Goal: Transaction & Acquisition: Purchase product/service

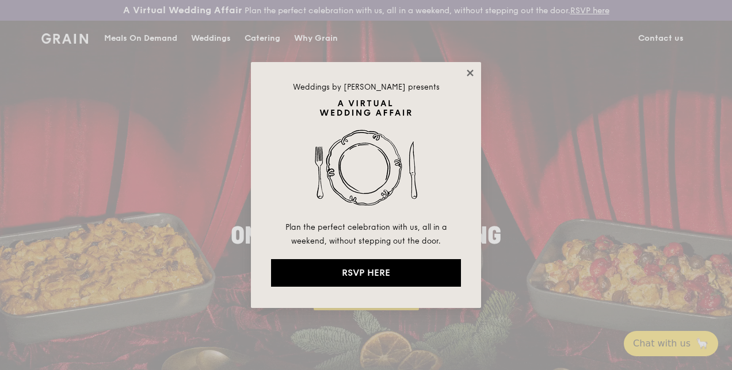
click at [472, 72] on icon at bounding box center [470, 73] width 10 height 10
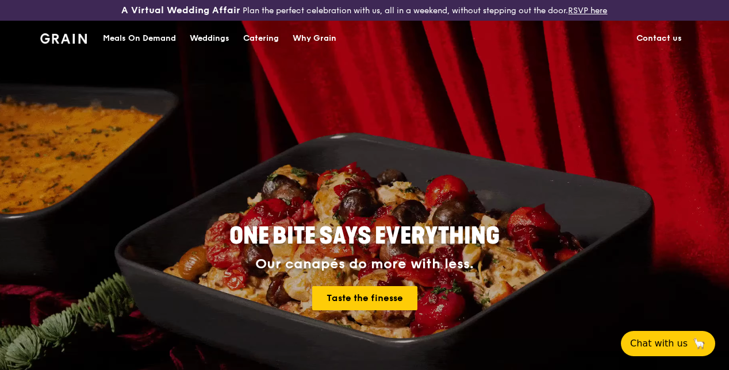
click at [254, 52] on div "Catering" at bounding box center [261, 38] width 36 height 35
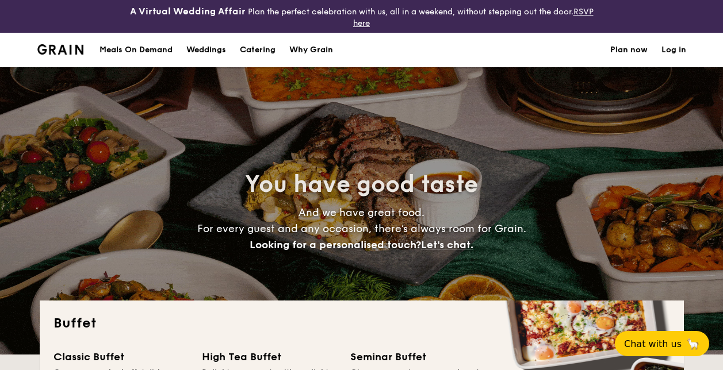
select select
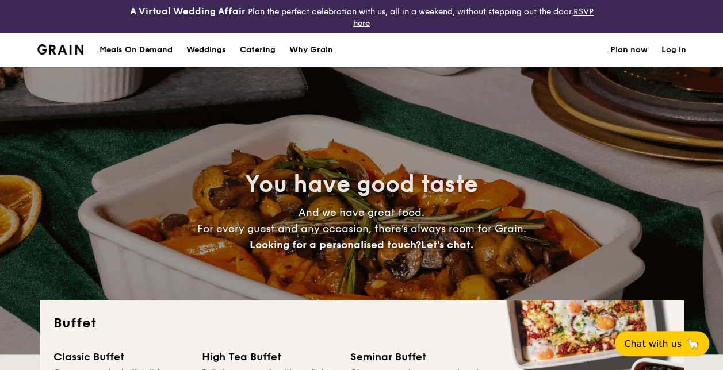
scroll to position [230, 0]
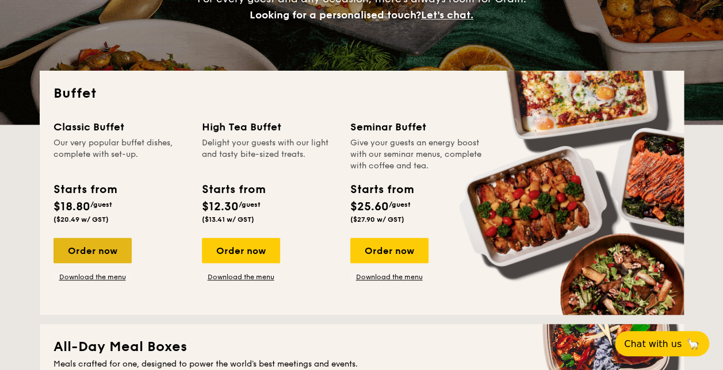
click at [110, 255] on div "Order now" at bounding box center [92, 250] width 78 height 25
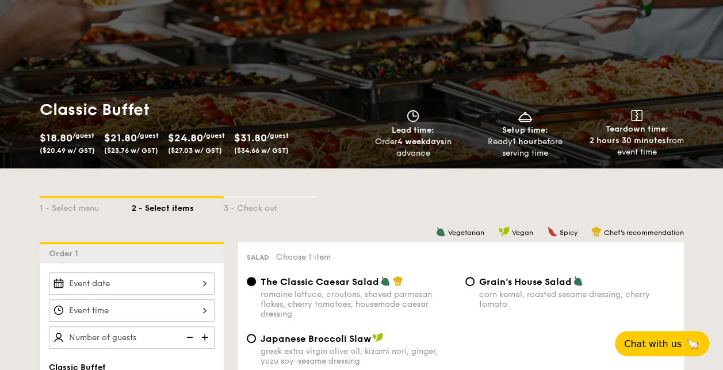
scroll to position [173, 0]
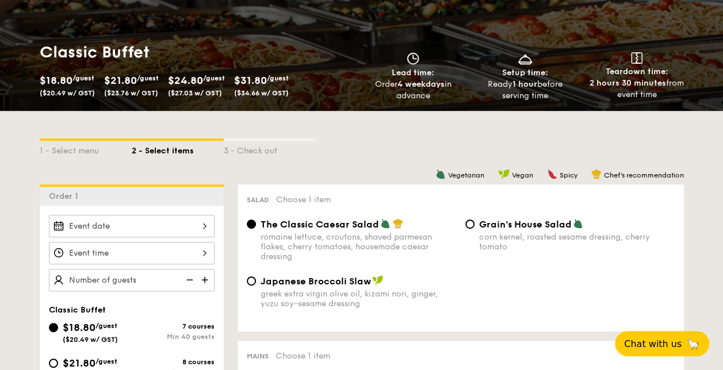
click at [200, 225] on div at bounding box center [132, 226] width 166 height 22
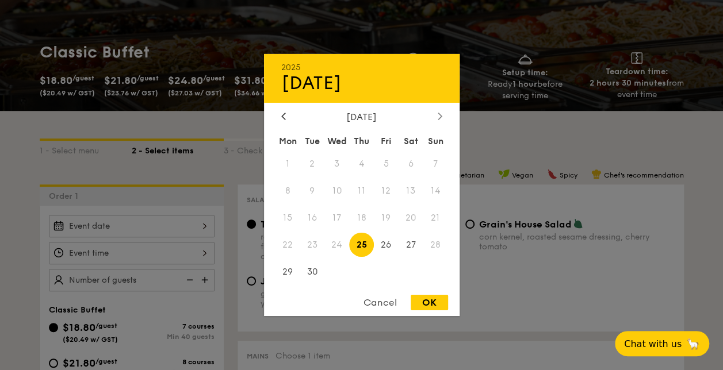
click at [435, 117] on div at bounding box center [440, 117] width 10 height 11
click at [289, 273] on span "27" at bounding box center [287, 271] width 25 height 25
click at [428, 301] on div "OK" at bounding box center [429, 303] width 37 height 16
type input "[DATE]"
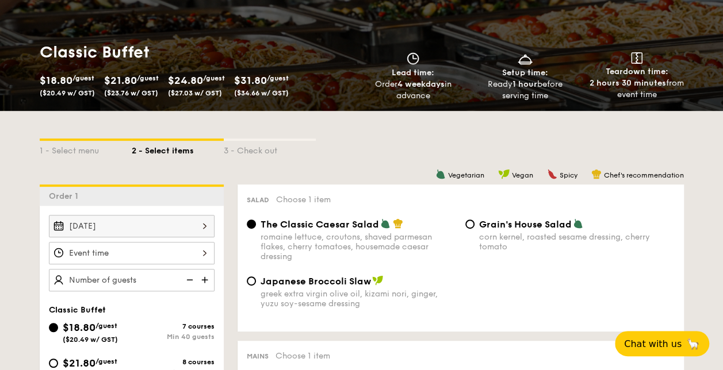
click at [204, 252] on div at bounding box center [132, 253] width 166 height 22
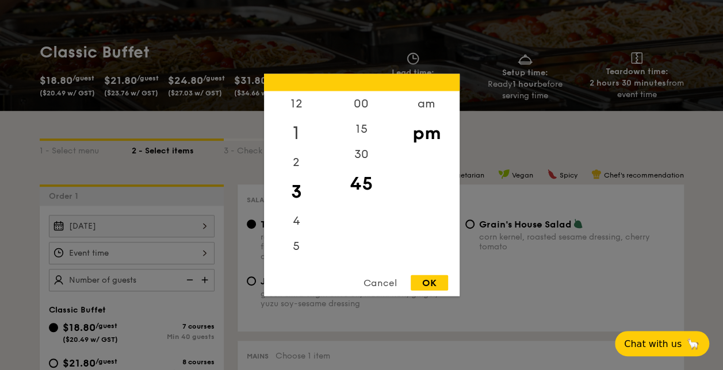
click at [296, 134] on div "1" at bounding box center [296, 133] width 65 height 33
click at [290, 107] on div "12" at bounding box center [296, 107] width 65 height 33
click at [365, 162] on div "30" at bounding box center [361, 158] width 65 height 33
click at [441, 282] on div "OK" at bounding box center [429, 283] width 37 height 16
type input "12:30PM"
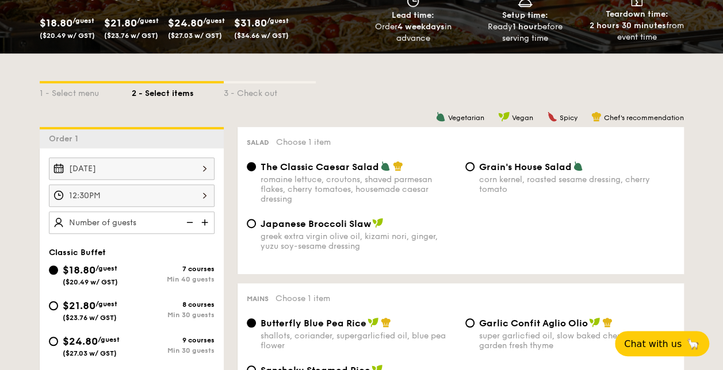
scroll to position [288, 0]
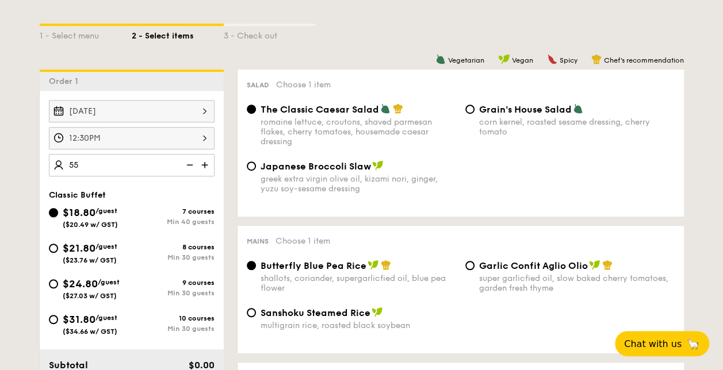
type input "55 guests"
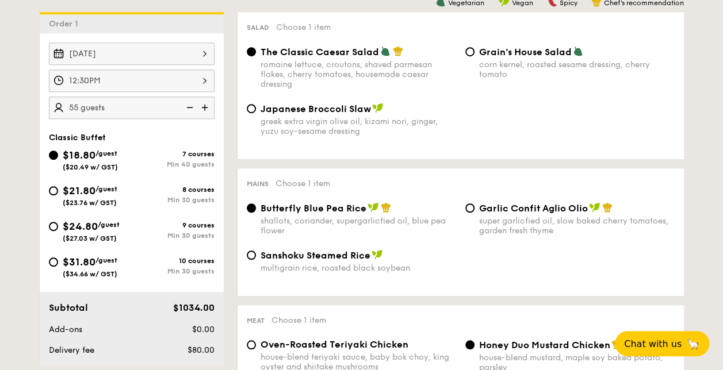
click at [518, 124] on div "Japanese Broccoli Slaw greek extra virgin olive oil, kizami nori, ginger, yuzu …" at bounding box center [460, 126] width 437 height 47
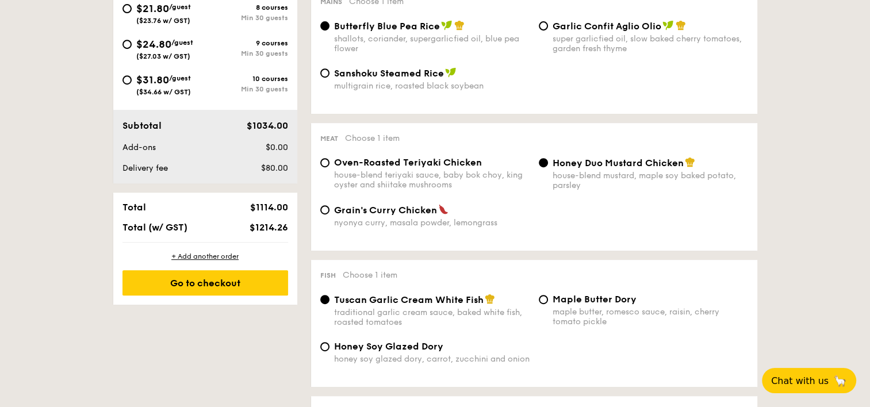
scroll to position [115, 0]
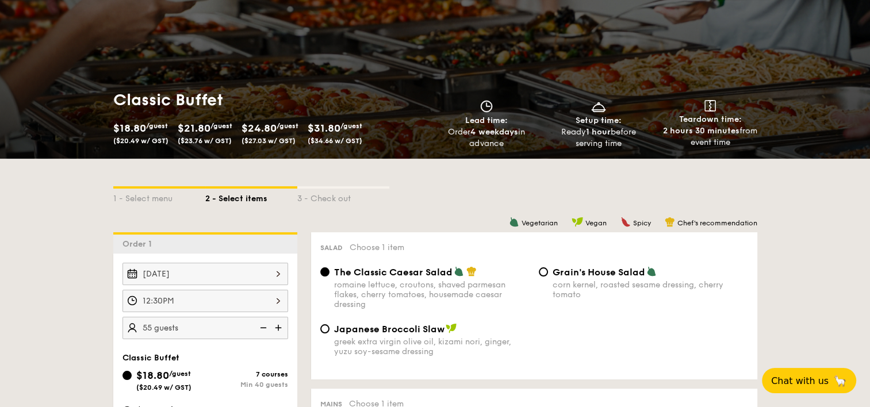
click at [200, 131] on span "$21.80" at bounding box center [194, 128] width 33 height 13
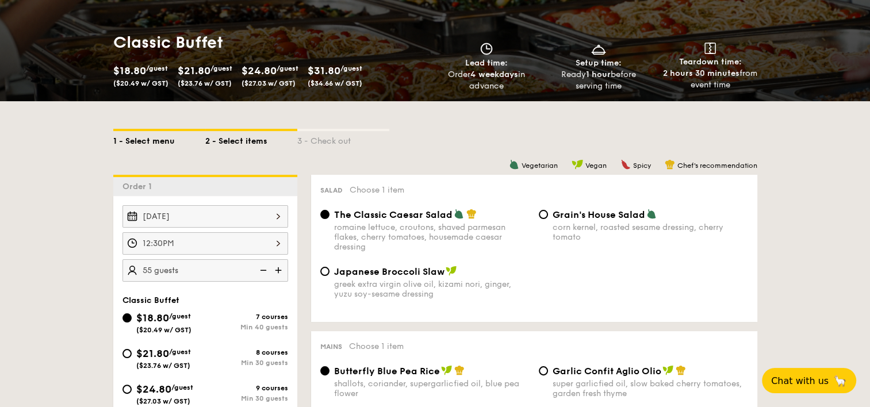
click at [160, 143] on div "1 - Select menu" at bounding box center [159, 139] width 92 height 16
select select
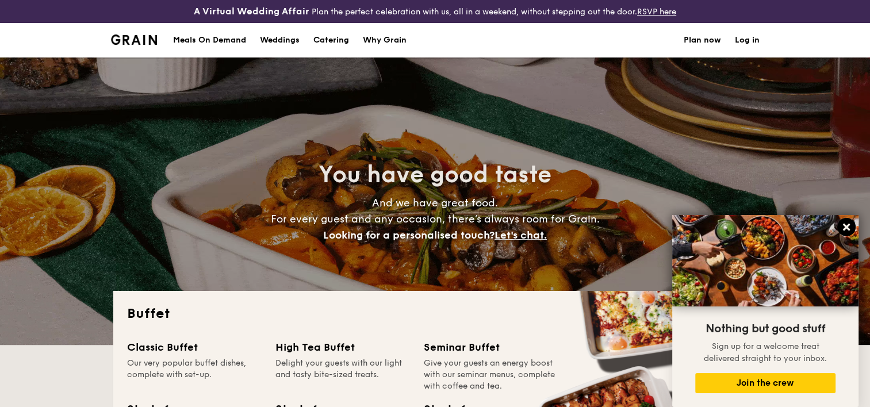
click at [722, 229] on icon at bounding box center [846, 227] width 7 height 7
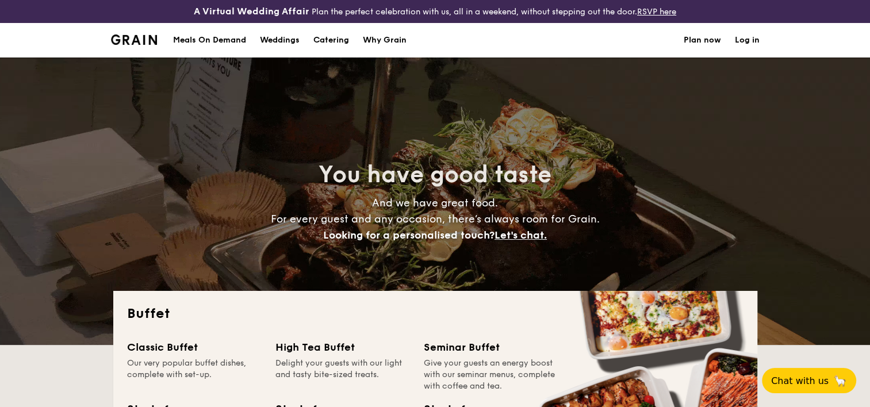
click at [340, 36] on h1 "Catering" at bounding box center [331, 40] width 36 height 35
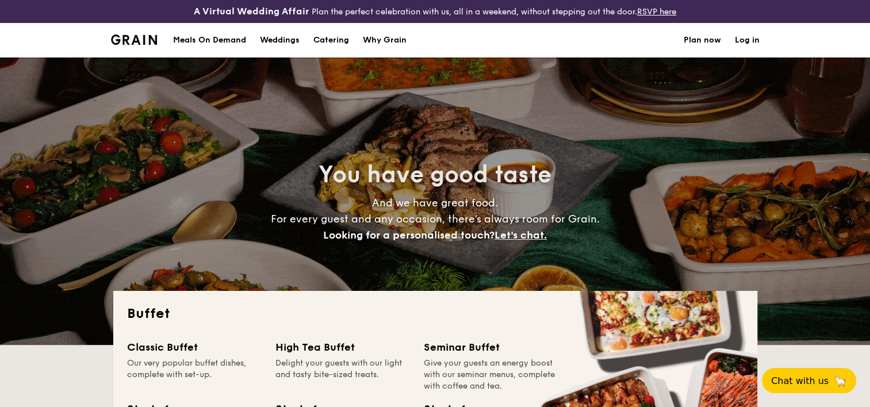
click at [340, 37] on h1 "Catering" at bounding box center [331, 40] width 36 height 35
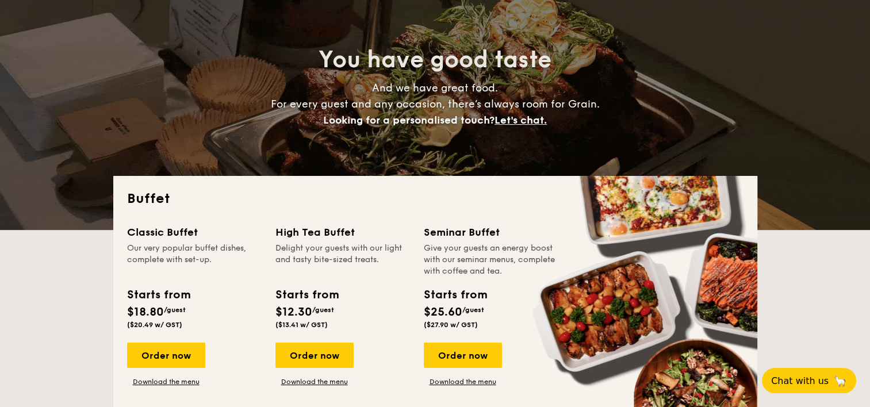
scroll to position [173, 0]
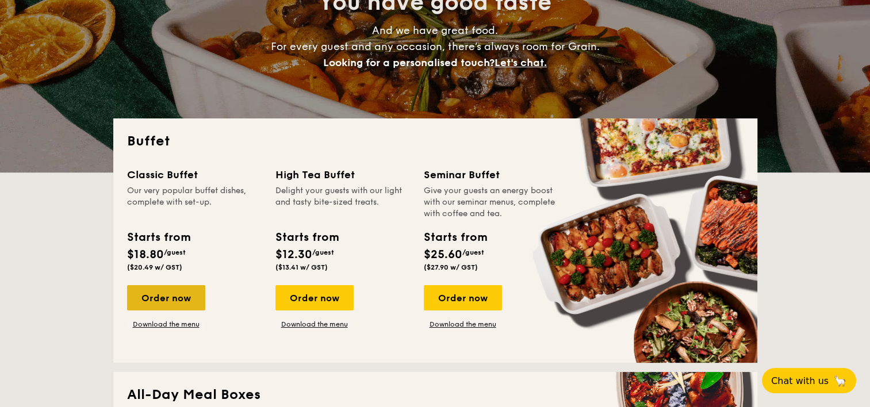
click at [172, 296] on div "Order now" at bounding box center [166, 297] width 78 height 25
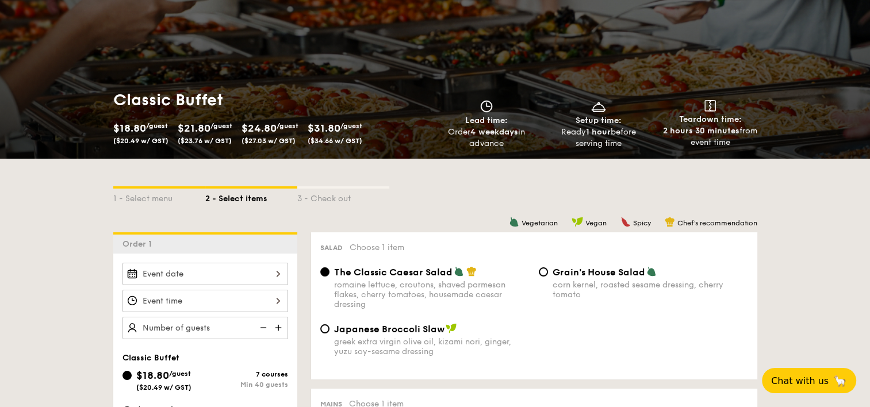
scroll to position [173, 0]
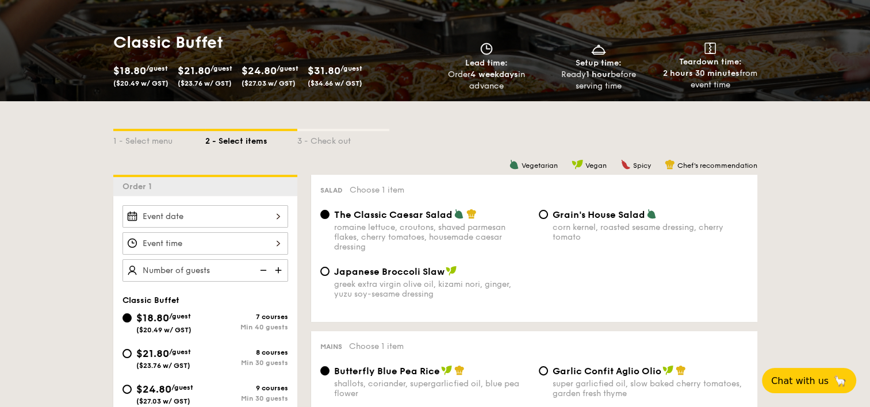
click at [209, 85] on span "($23.76 w/ GST)" at bounding box center [205, 83] width 54 height 8
click at [210, 78] on div "$21.80 /guest ($23.76 w/ GST)" at bounding box center [205, 74] width 55 height 25
click at [166, 353] on span "$21.80" at bounding box center [152, 353] width 33 height 13
click at [132, 353] on input "$21.80 /guest ($23.76 w/ GST) 8 courses Min 30 guests" at bounding box center [126, 353] width 9 height 9
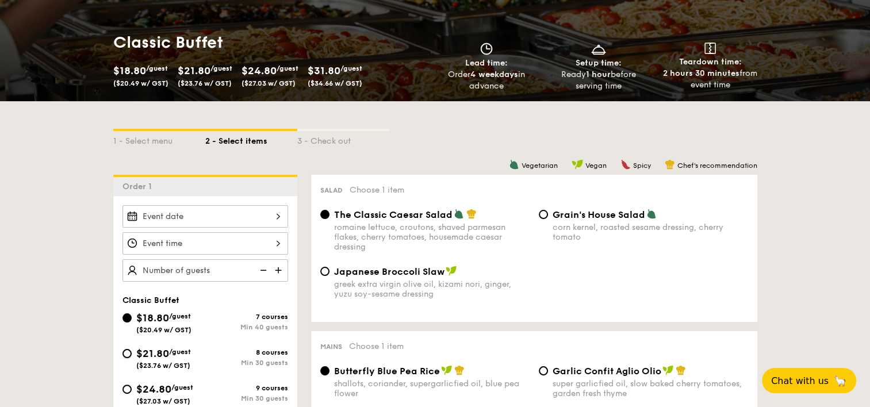
radio input "true"
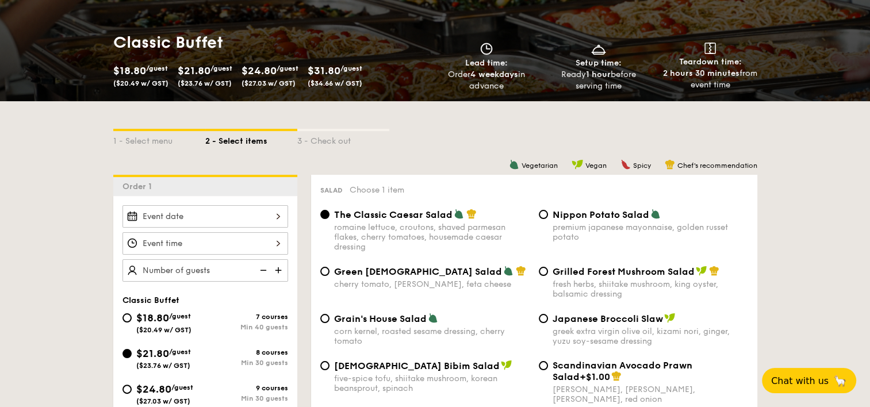
click at [278, 218] on div at bounding box center [205, 216] width 166 height 22
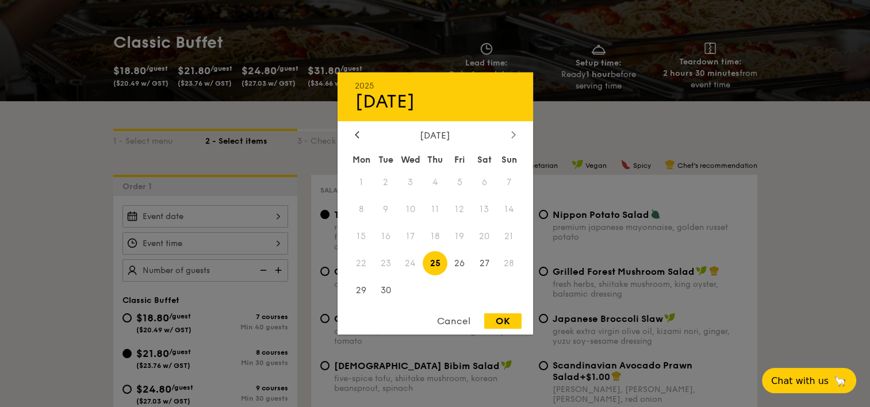
click at [514, 135] on icon at bounding box center [513, 134] width 5 height 7
click at [366, 291] on span "27" at bounding box center [361, 290] width 25 height 25
click at [507, 324] on div "OK" at bounding box center [502, 321] width 37 height 16
type input "[DATE]"
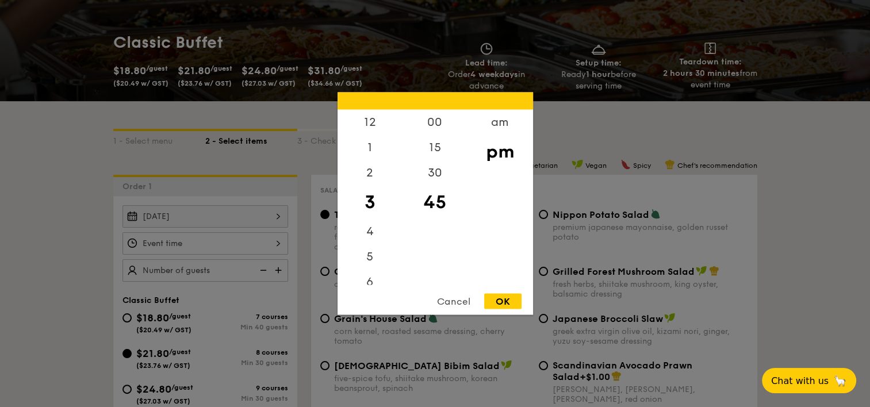
click at [273, 245] on div "12 1 2 3 4 5 6 7 8 9 10 11 00 15 30 45 am pm Cancel OK" at bounding box center [205, 243] width 166 height 22
click at [369, 128] on div "12" at bounding box center [370, 126] width 65 height 33
click at [435, 175] on div "30" at bounding box center [435, 176] width 65 height 33
click at [514, 299] on div "OK" at bounding box center [502, 302] width 37 height 16
type input "12:30PM"
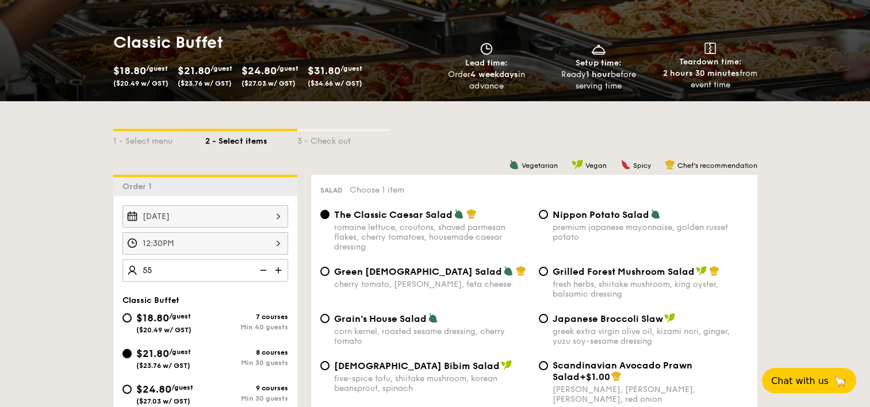
type input "55 guests"
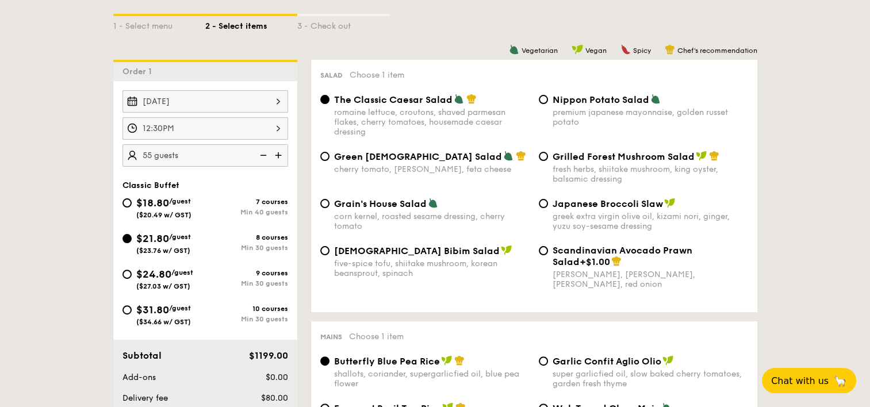
scroll to position [345, 0]
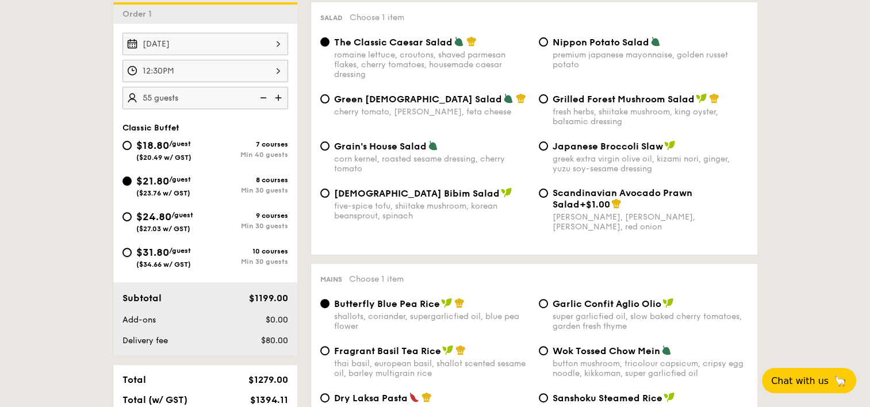
click at [131, 251] on input "$31.80 /guest ($34.66 w/ GST) 10 courses Min 30 guests" at bounding box center [126, 252] width 9 height 9
radio input "true"
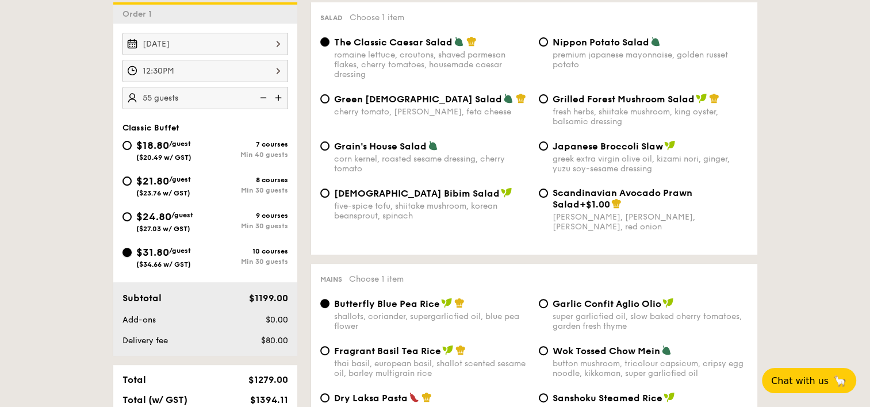
radio input "true"
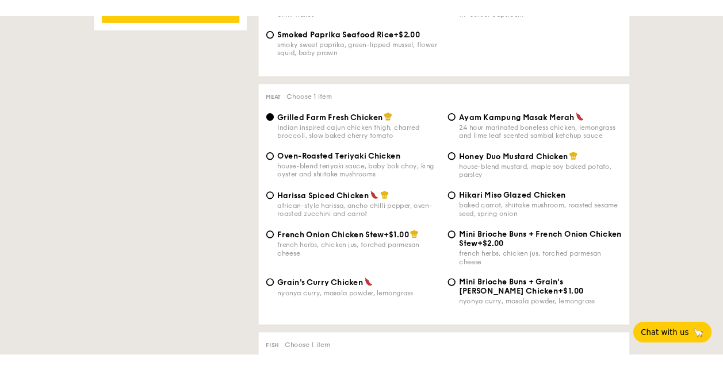
scroll to position [863, 0]
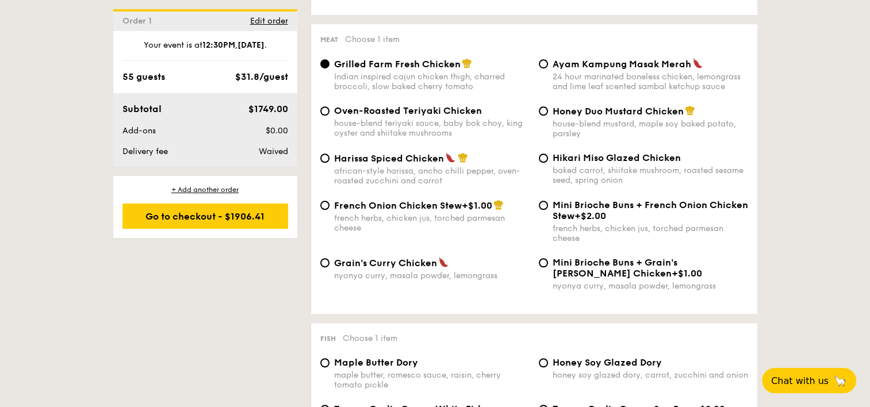
drag, startPoint x: 252, startPoint y: 108, endPoint x: 286, endPoint y: 105, distance: 34.6
click at [286, 105] on span "$1749.00" at bounding box center [268, 109] width 40 height 11
copy span "1749.00"
